Goal: Communication & Community: Share content

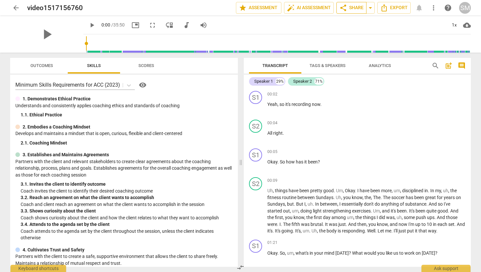
click at [351, 5] on span "share Share" at bounding box center [351, 8] width 24 height 8
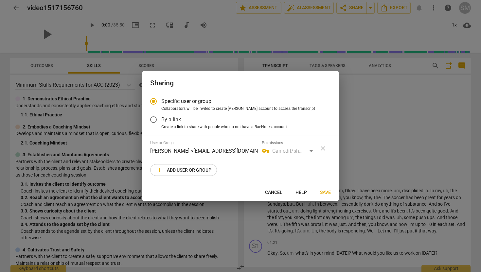
click at [205, 169] on span "add Add user or group" at bounding box center [184, 170] width 56 height 8
radio input "false"
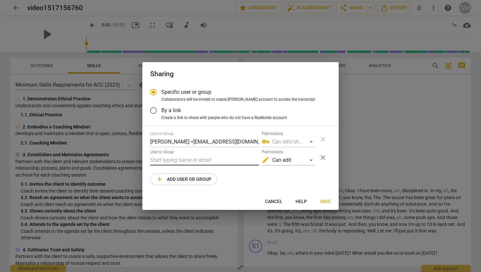
click at [172, 161] on input "text" at bounding box center [204, 160] width 109 height 10
type input "m"
type input "[EMAIL_ADDRESS][DOMAIN_NAME]"
click at [311, 161] on div "edit Can edit" at bounding box center [288, 160] width 53 height 10
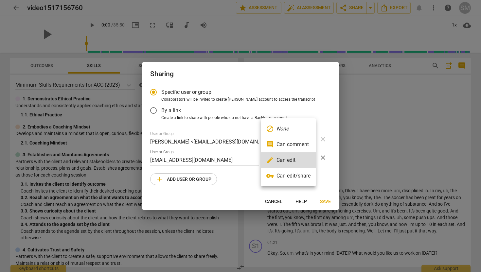
click at [302, 144] on li "comment Can comment" at bounding box center [288, 145] width 55 height 16
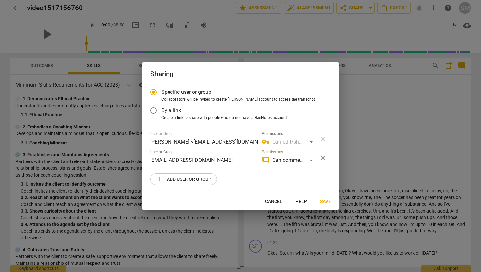
click at [323, 201] on span "Save" at bounding box center [325, 202] width 11 height 7
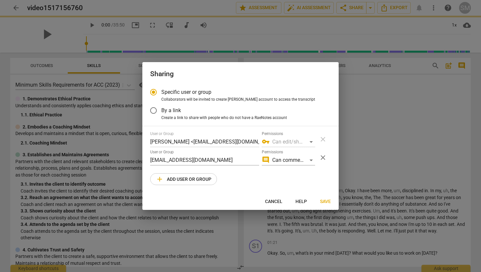
radio input "false"
type input "[PERSON_NAME] [PERSON_NAME] <[EMAIL_ADDRESS][DOMAIN_NAME]>"
